Goal: Book appointment/travel/reservation

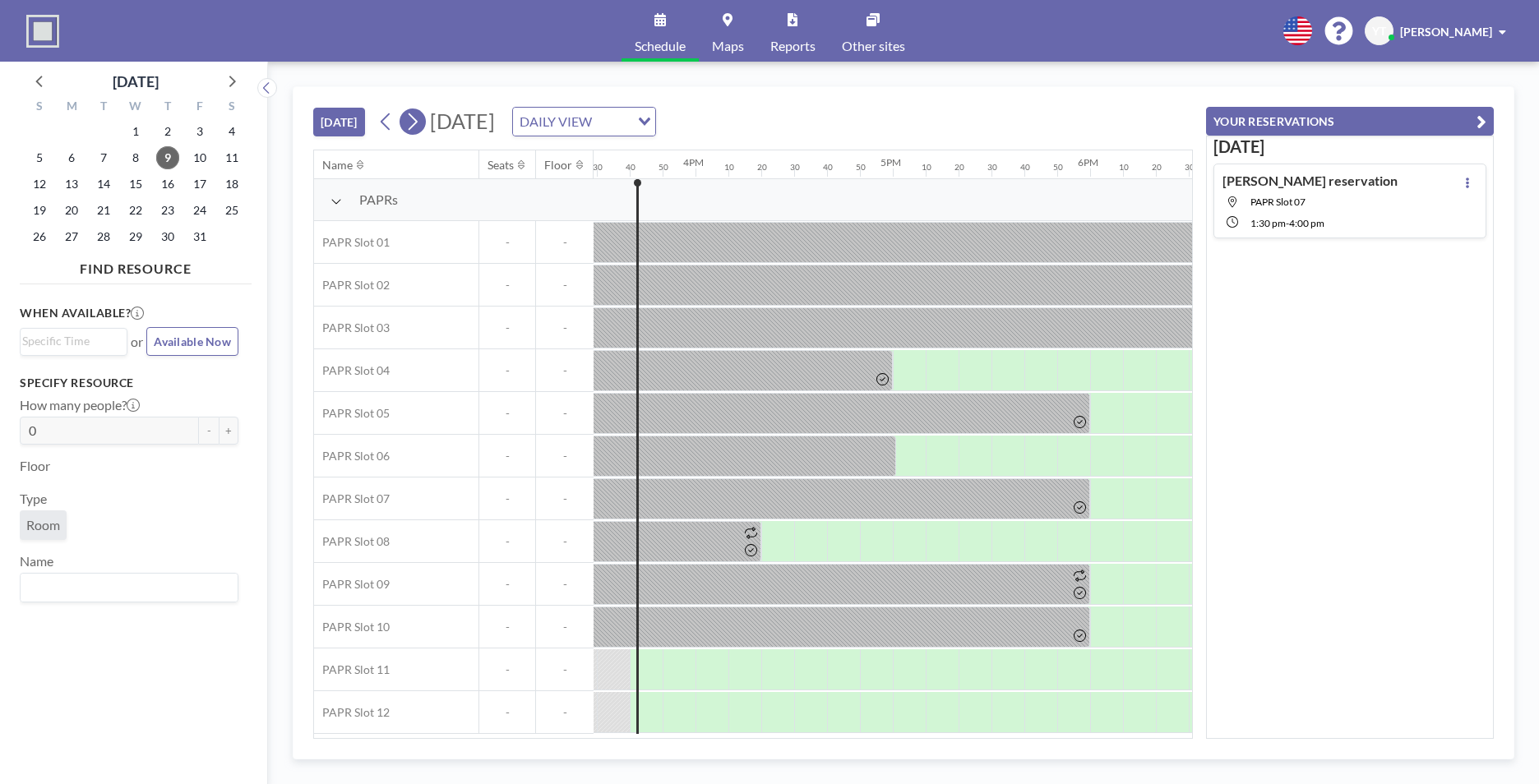
scroll to position [0, 3058]
click at [410, 119] on icon at bounding box center [412, 121] width 16 height 24
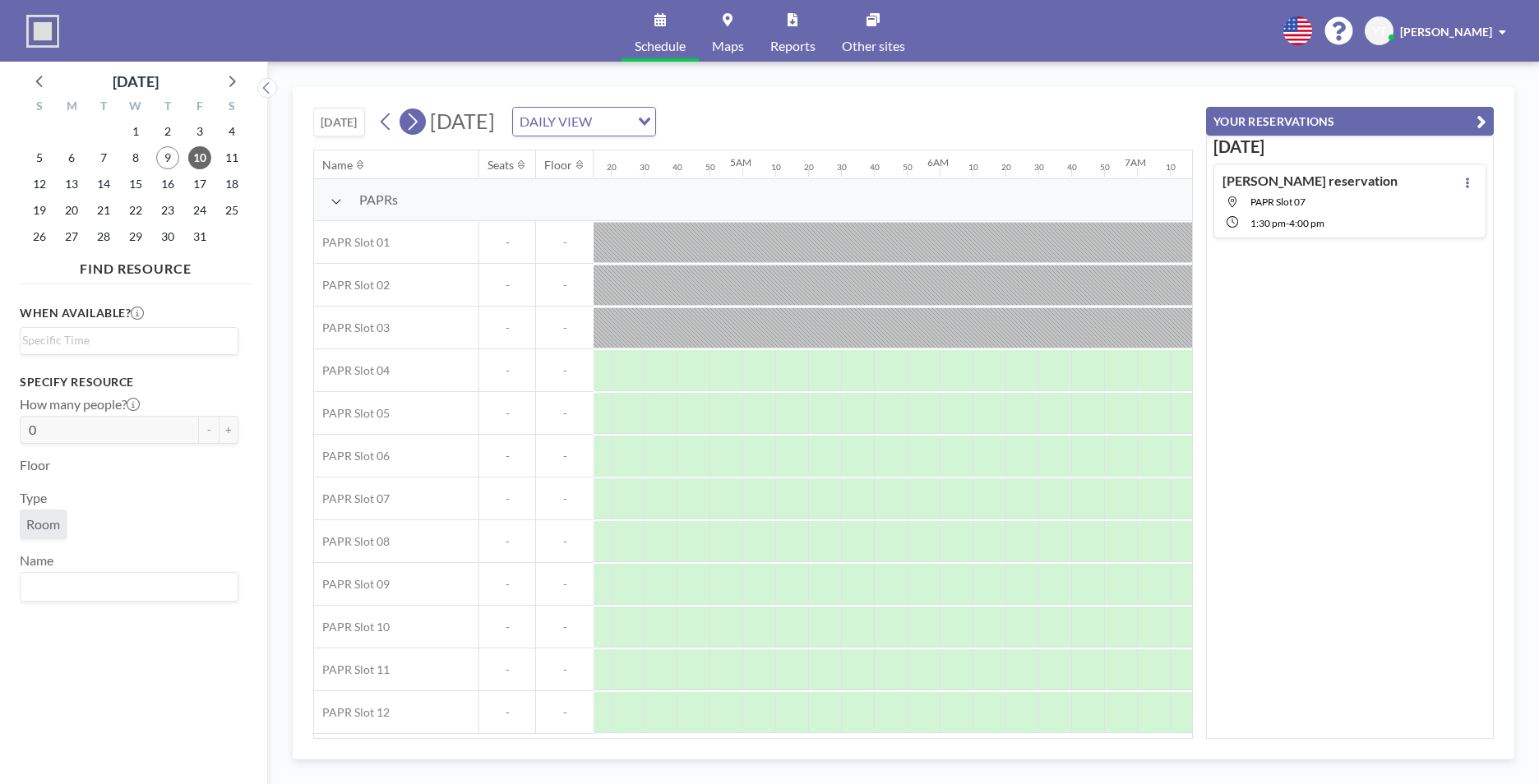
scroll to position [0, 1583]
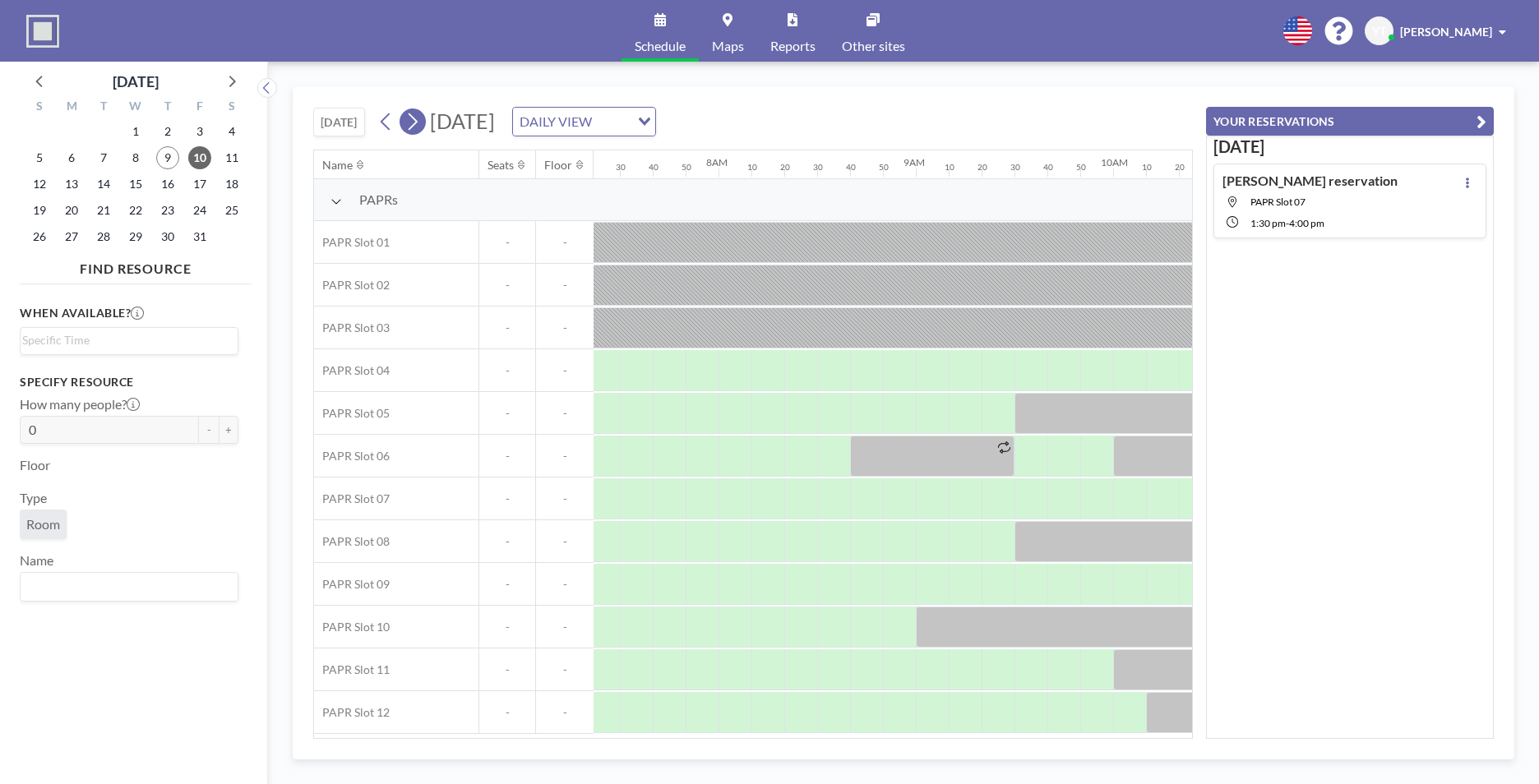
click at [410, 119] on icon at bounding box center [412, 121] width 16 height 24
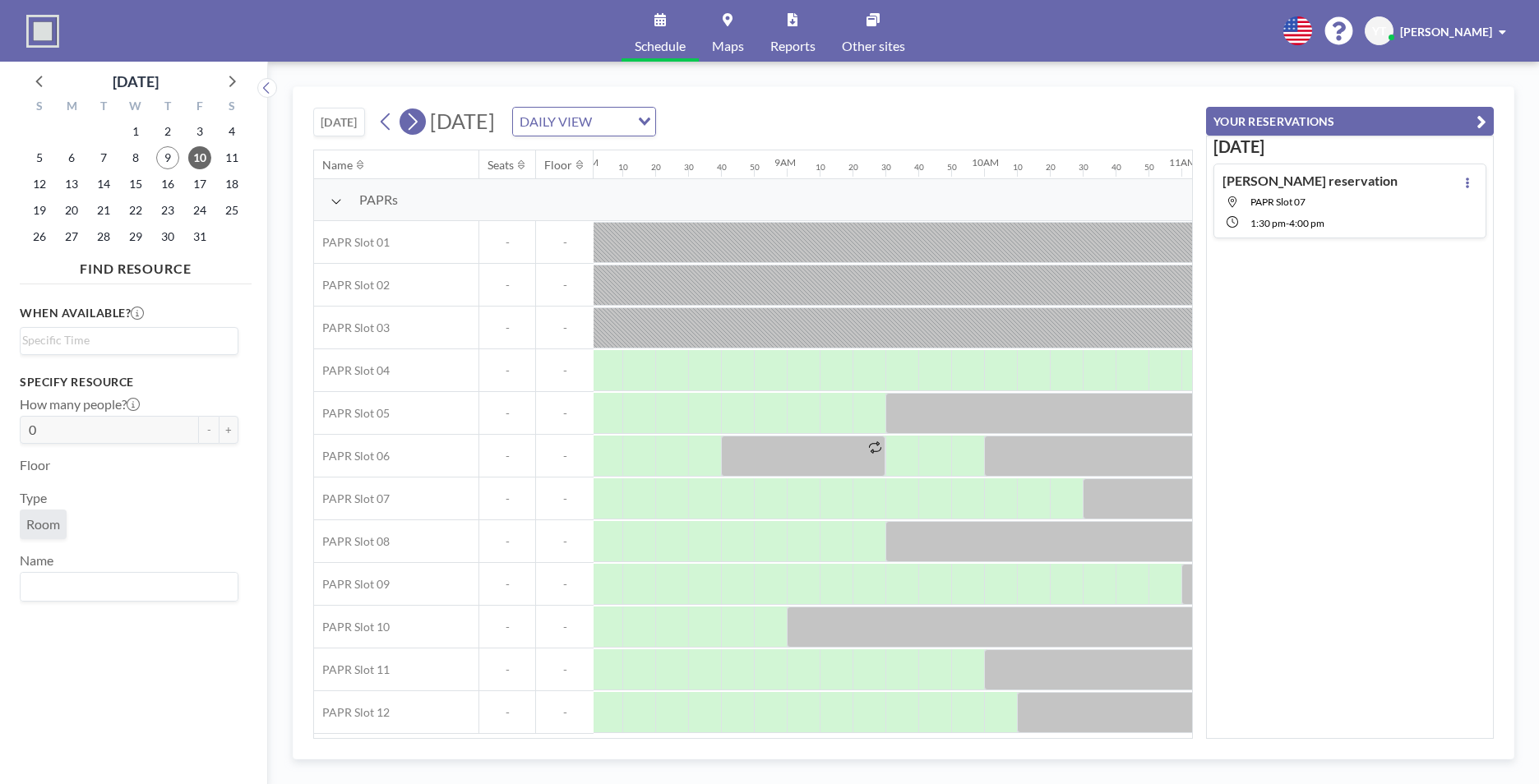
scroll to position [0, 0]
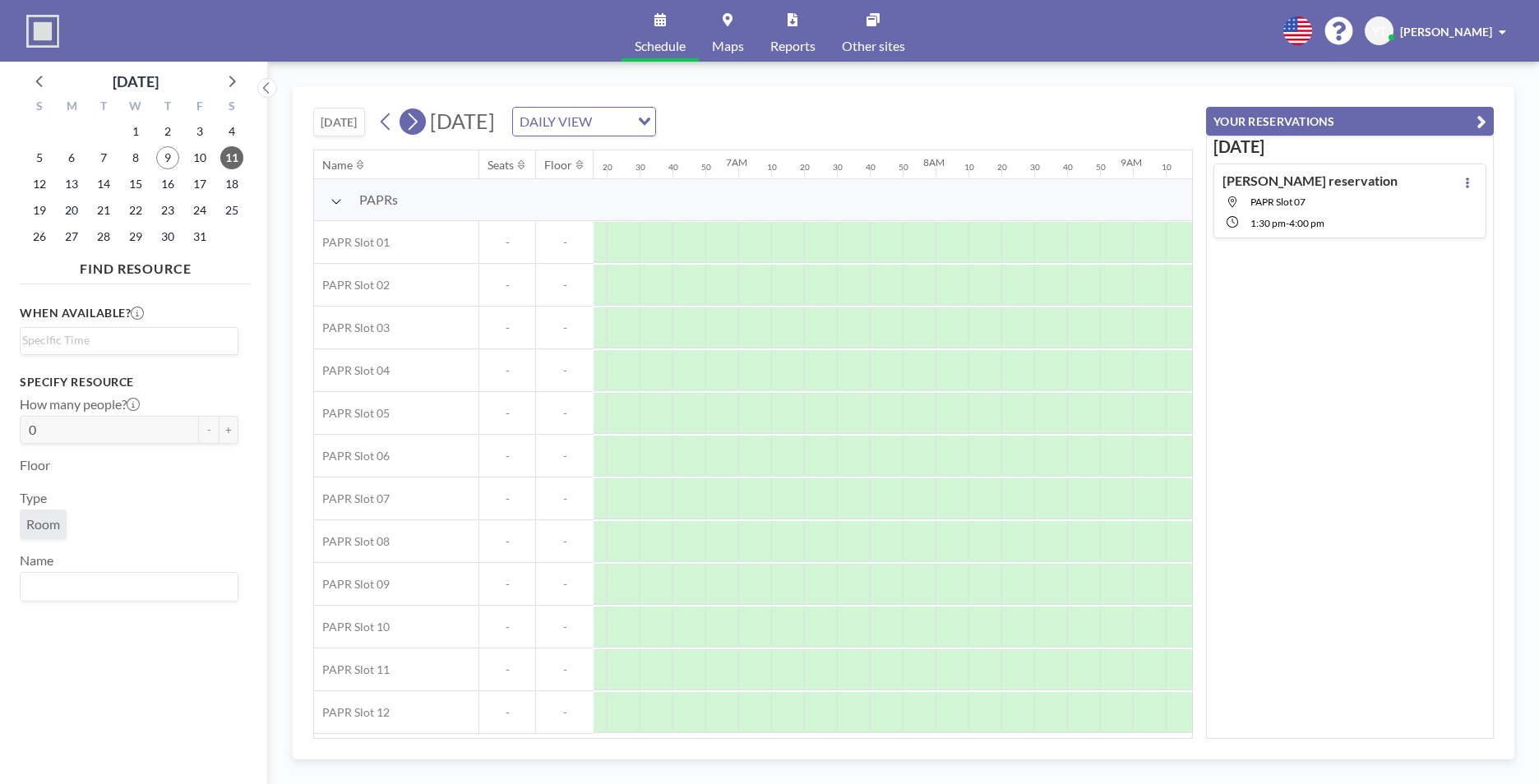
click at [410, 119] on icon at bounding box center [412, 121] width 16 height 24
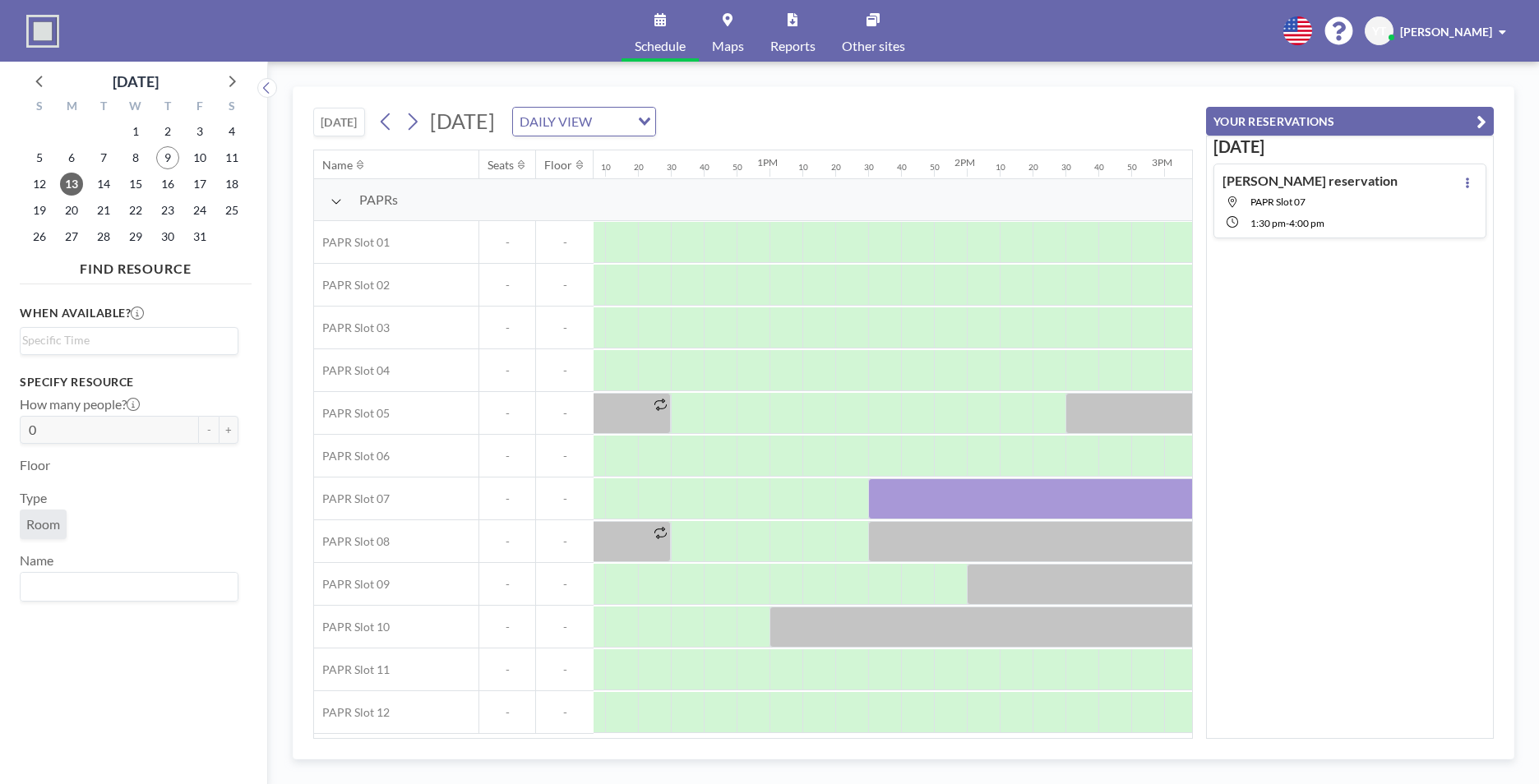
scroll to position [0, 2444]
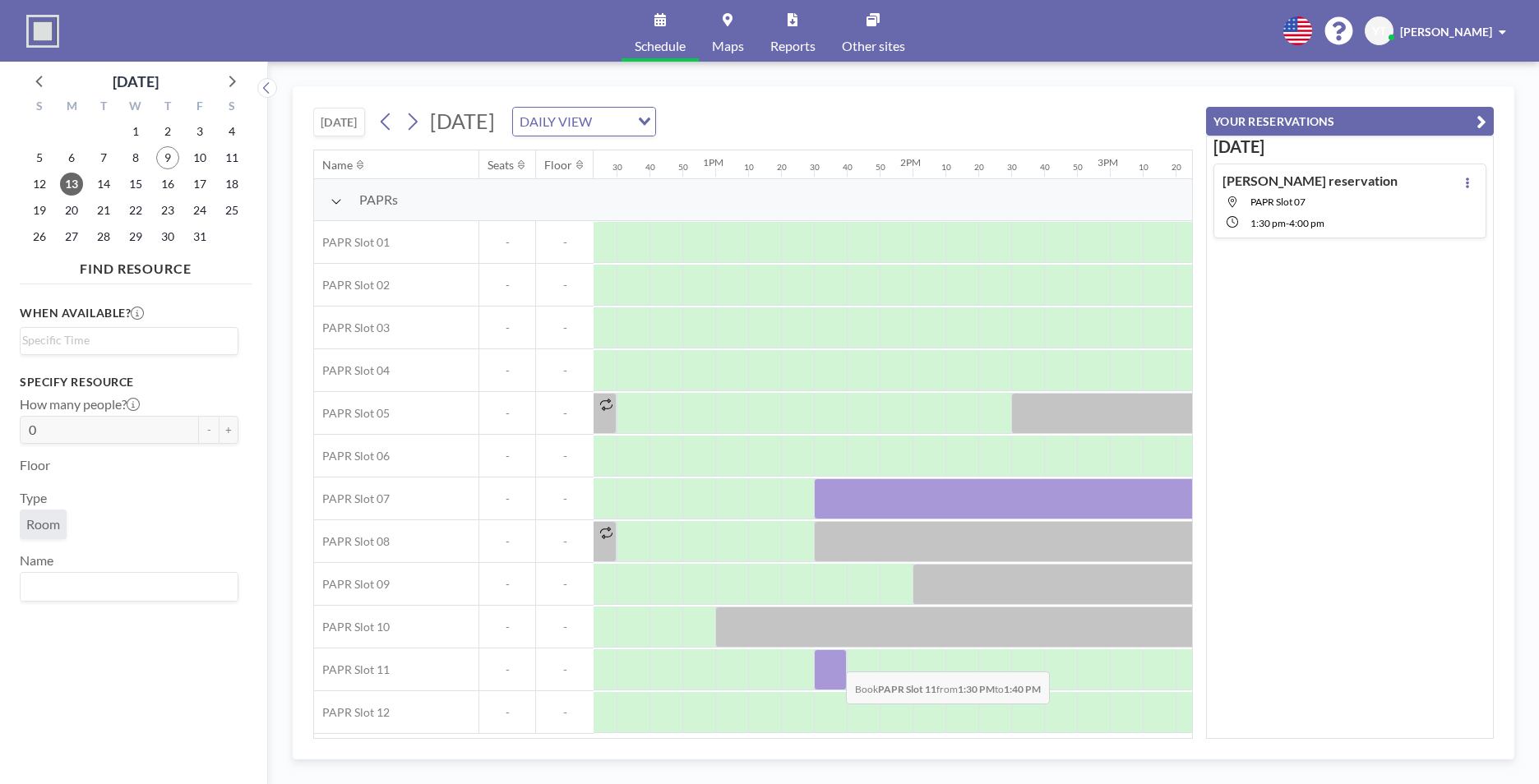
click at [833, 659] on div at bounding box center [831, 669] width 33 height 41
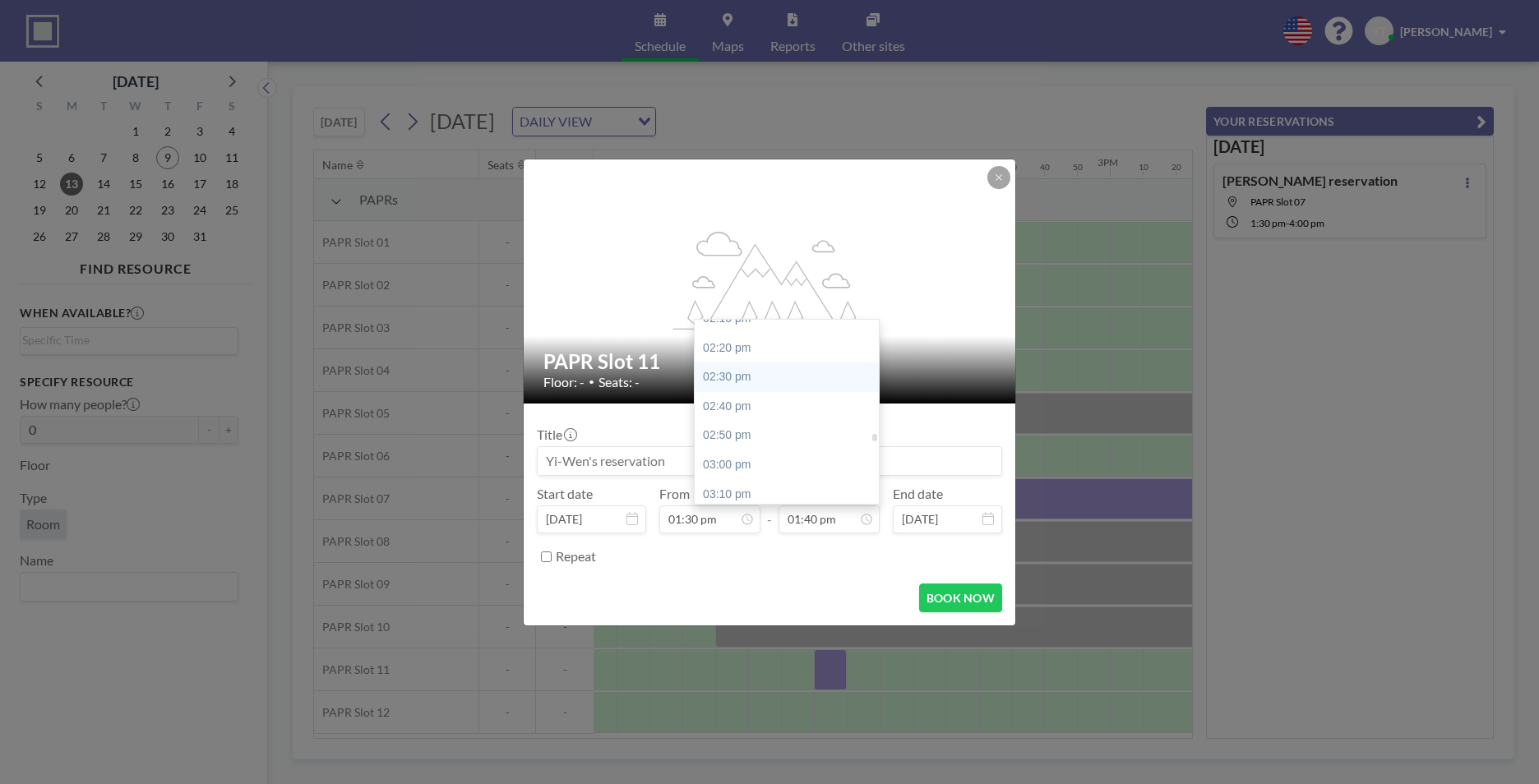
scroll to position [2646, 0]
click at [762, 491] on div "04:00 pm" at bounding box center [790, 497] width 193 height 30
type input "04:00 pm"
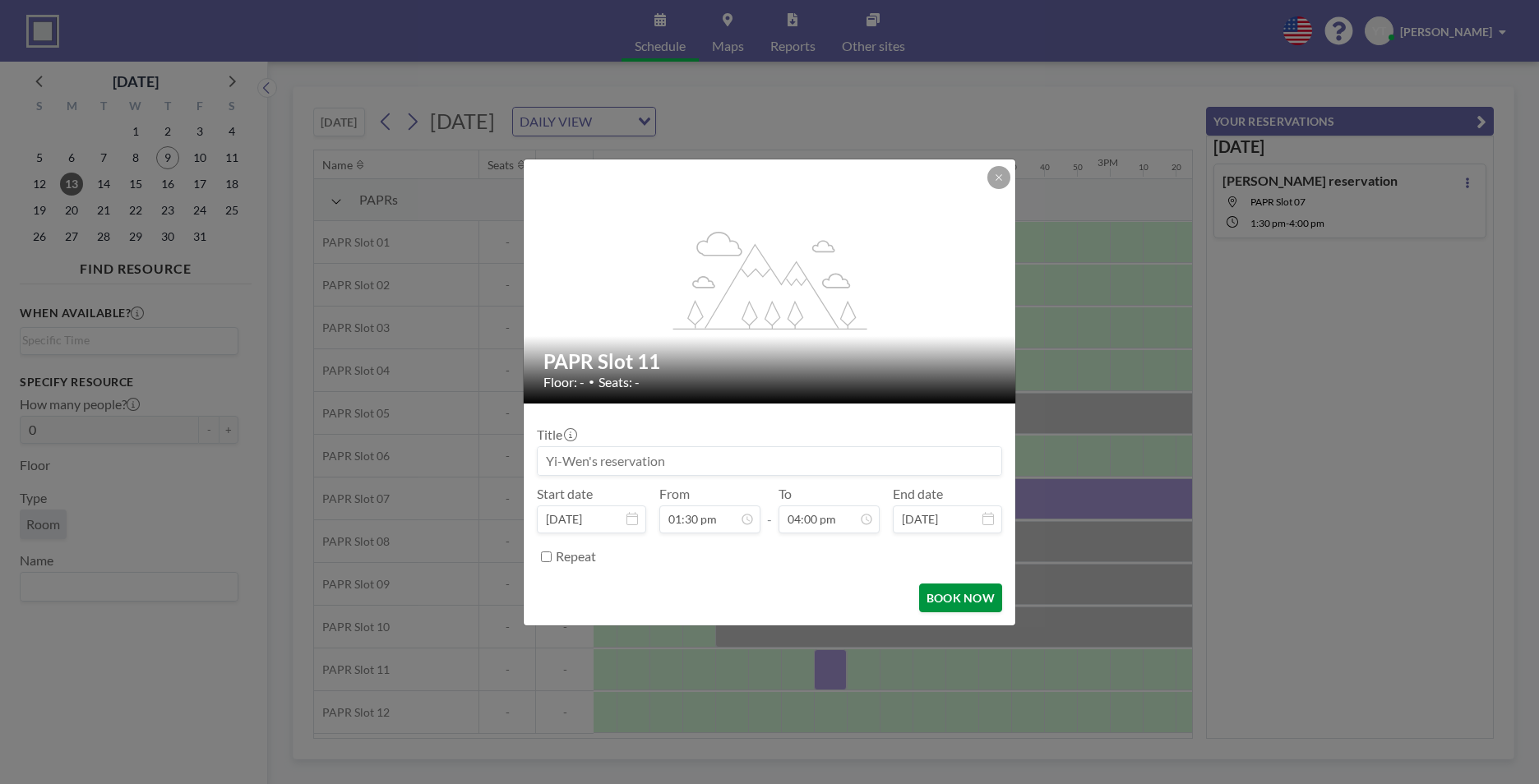
click at [964, 598] on button "BOOK NOW" at bounding box center [960, 598] width 83 height 29
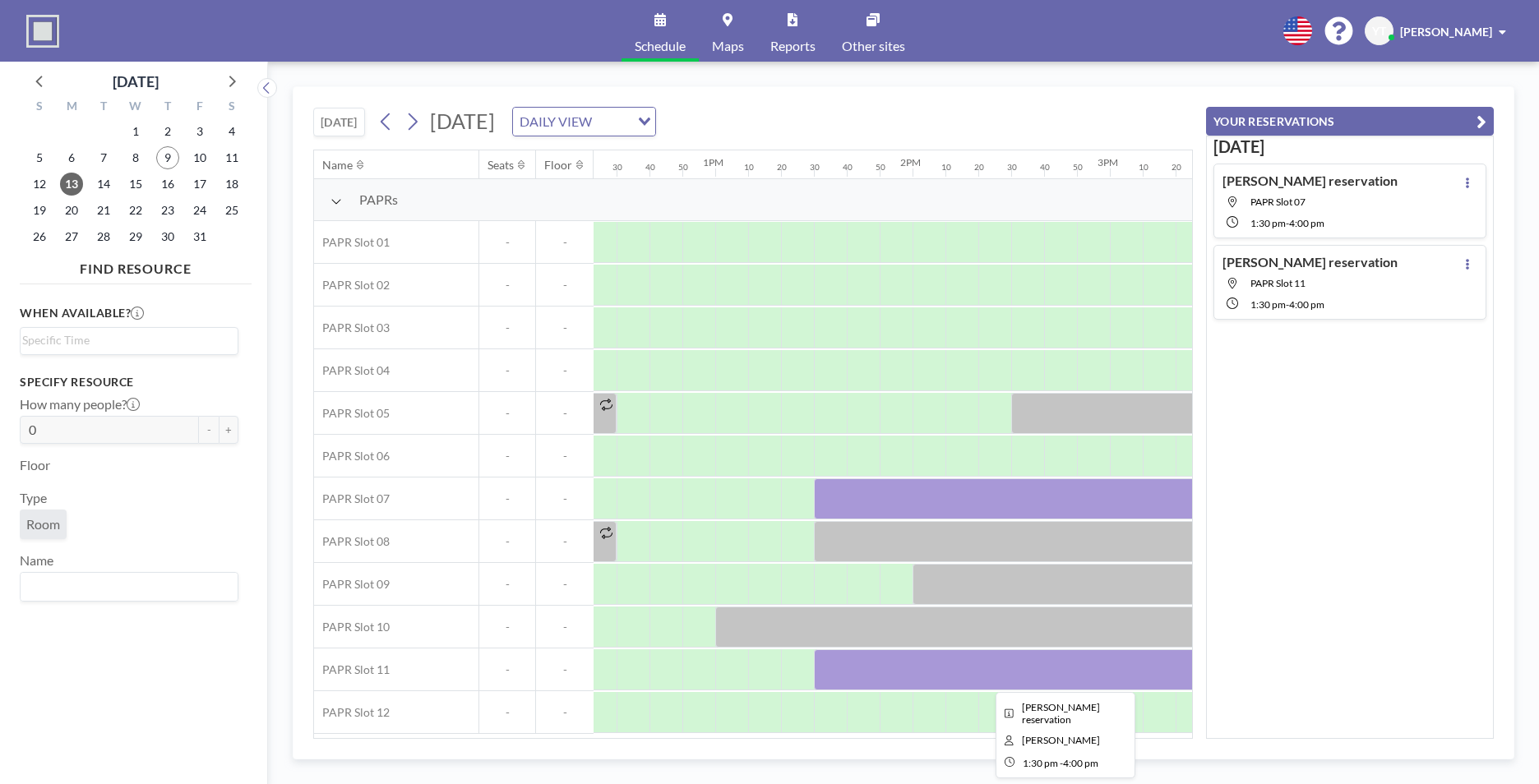
drag, startPoint x: 868, startPoint y: 676, endPoint x: 849, endPoint y: 676, distance: 19.0
click at [849, 676] on div at bounding box center [1061, 669] width 493 height 41
click at [862, 666] on div at bounding box center [1061, 669] width 493 height 41
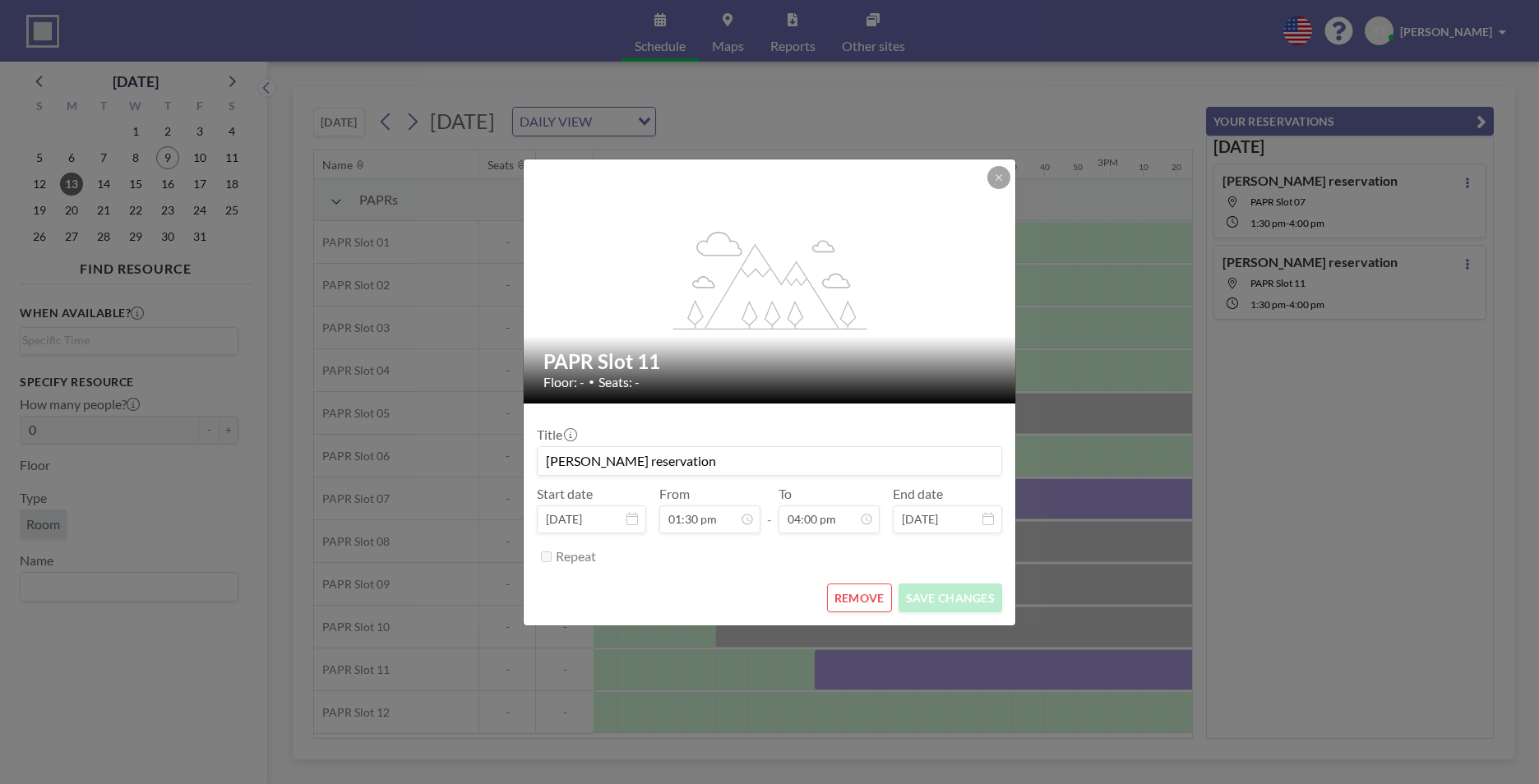
click at [862, 603] on button "REMOVE" at bounding box center [859, 598] width 65 height 29
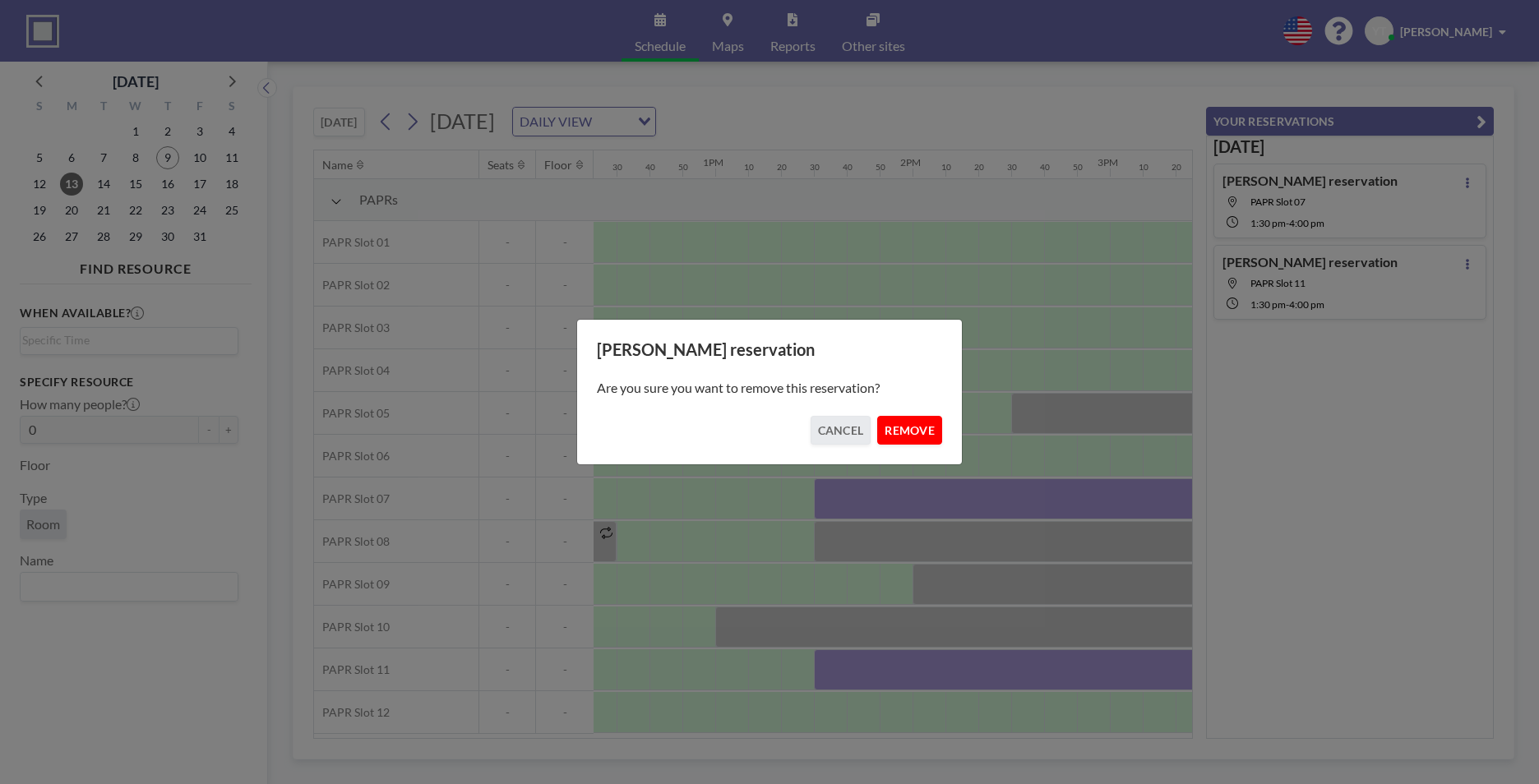
click at [917, 433] on button "REMOVE" at bounding box center [910, 429] width 65 height 29
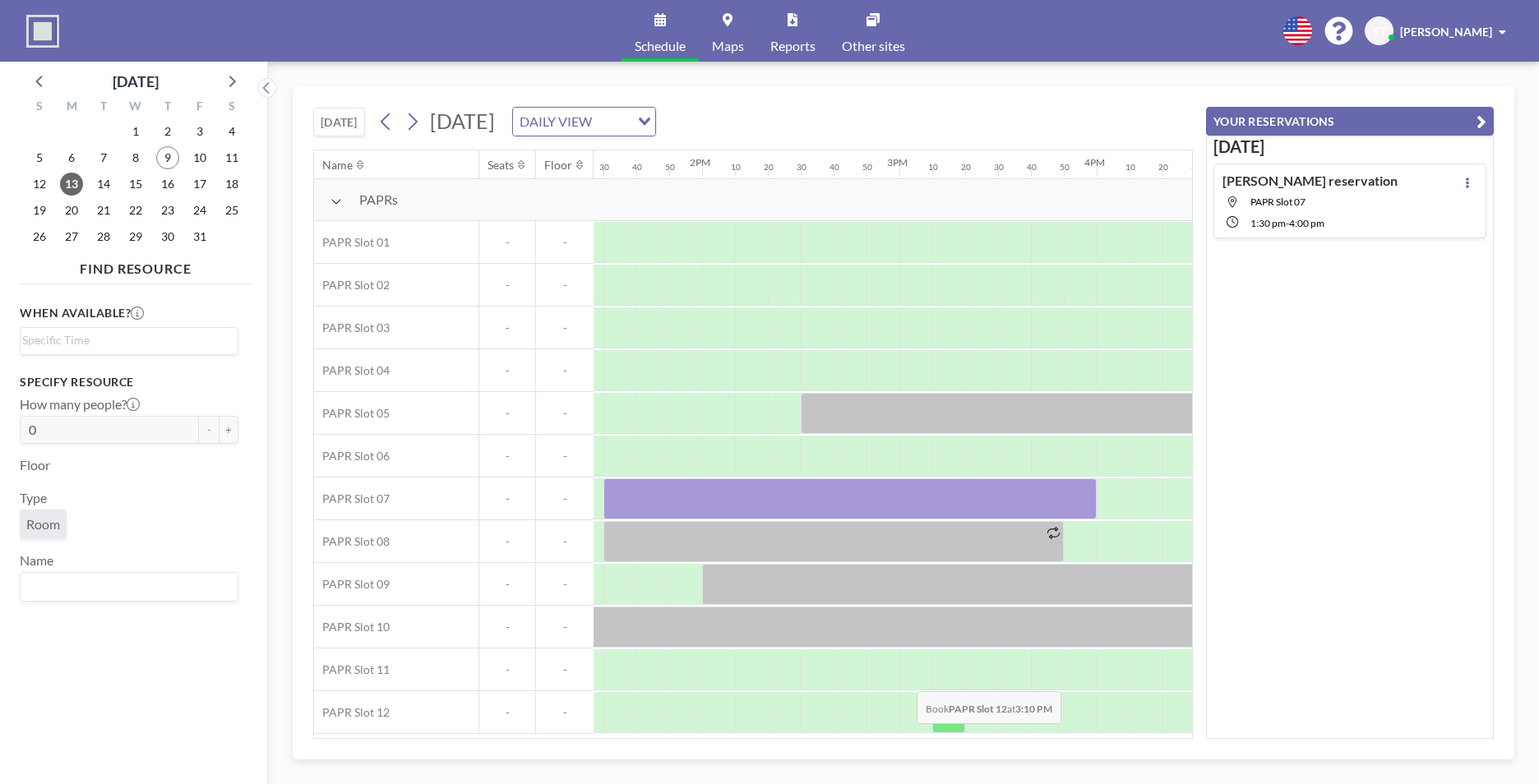
scroll to position [0, 2673]
